Goal: Information Seeking & Learning: Learn about a topic

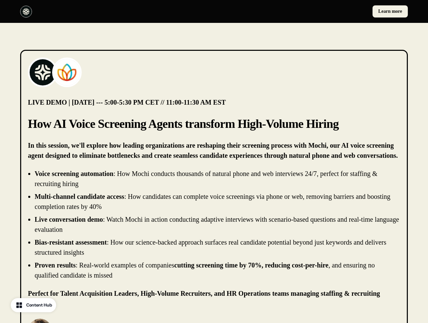
click at [214, 11] on div "Learn more" at bounding box center [214, 11] width 428 height 23
click at [116, 11] on div at bounding box center [115, 12] width 191 height 12
click at [312, 11] on div "Learn more" at bounding box center [312, 11] width 191 height 12
click at [43, 72] on img at bounding box center [42, 72] width 27 height 27
click at [67, 72] on img at bounding box center [66, 72] width 27 height 27
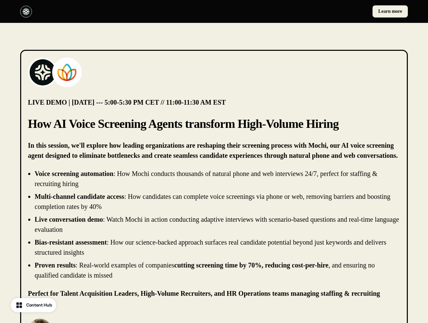
click at [214, 224] on li "Live conversation demo : Watch Mochi in action conducting adaptive interviews w…" at bounding box center [217, 224] width 365 height 20
click at [87, 322] on p "[PERSON_NAME]" at bounding box center [97, 327] width 80 height 8
